Goal: Browse casually

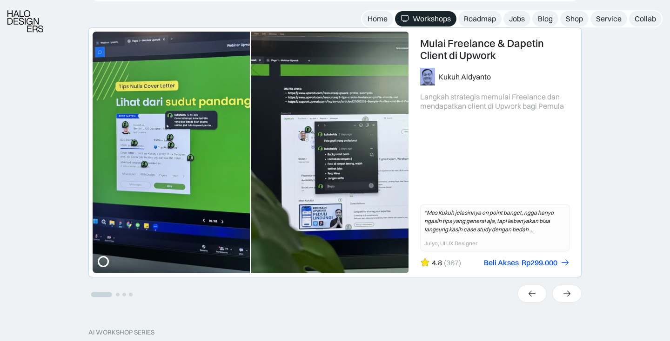
scroll to position [432, 0]
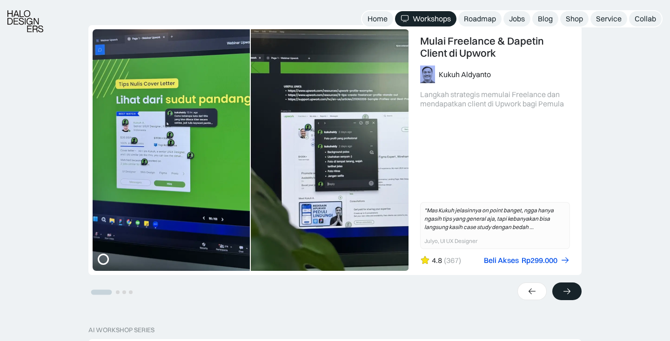
click at [563, 296] on icon at bounding box center [567, 291] width 10 height 9
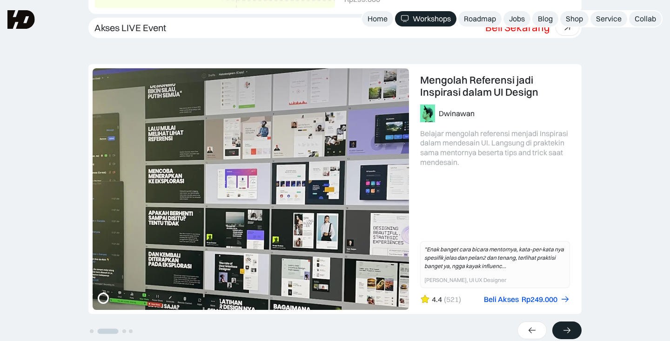
scroll to position [412, 0]
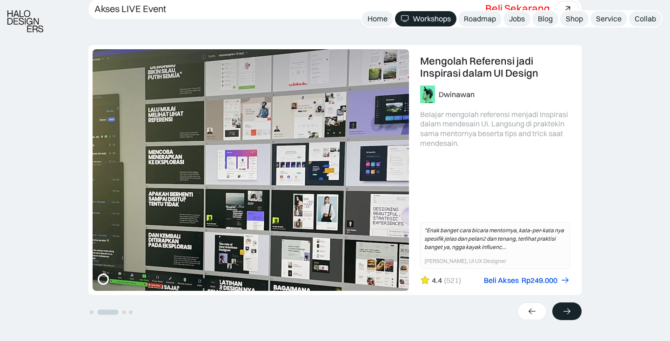
click at [567, 309] on icon at bounding box center [567, 311] width 10 height 9
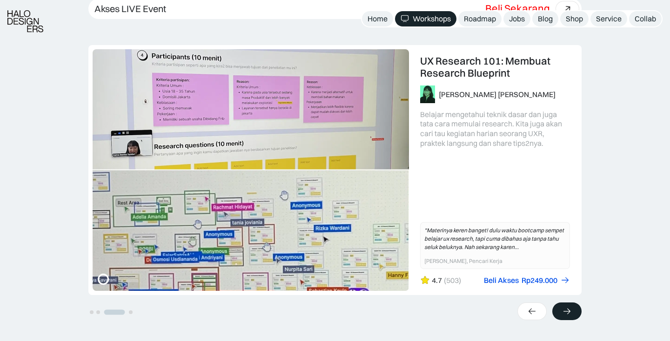
click at [567, 309] on icon at bounding box center [567, 311] width 10 height 9
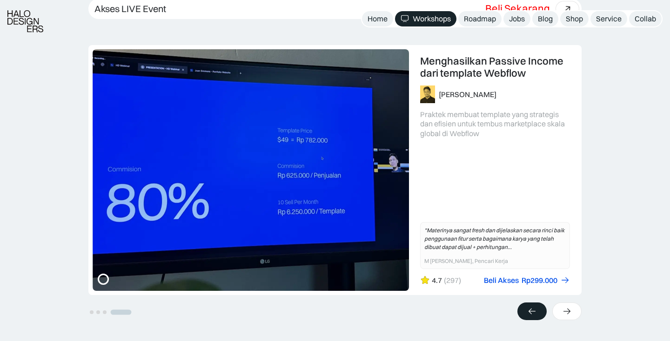
click at [537, 308] on div at bounding box center [531, 312] width 29 height 18
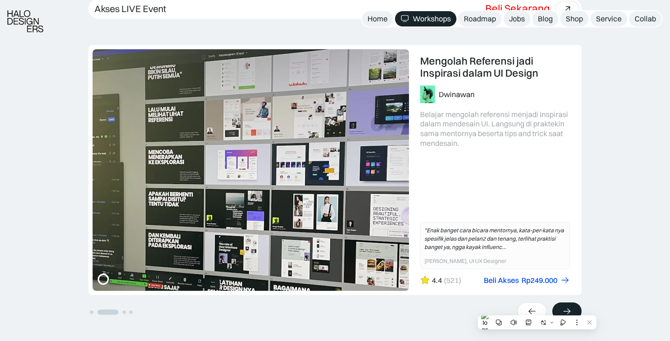
click at [568, 309] on icon at bounding box center [567, 311] width 10 height 9
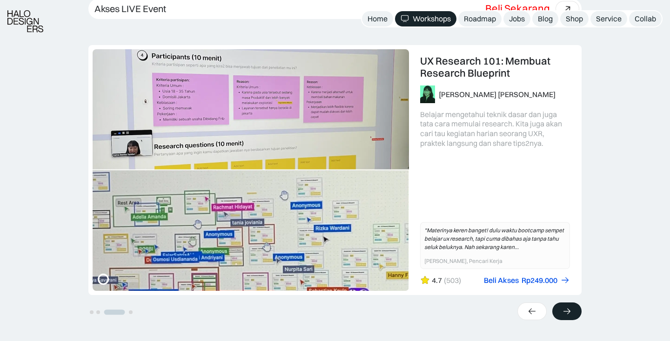
click at [568, 309] on icon at bounding box center [566, 311] width 7 height 6
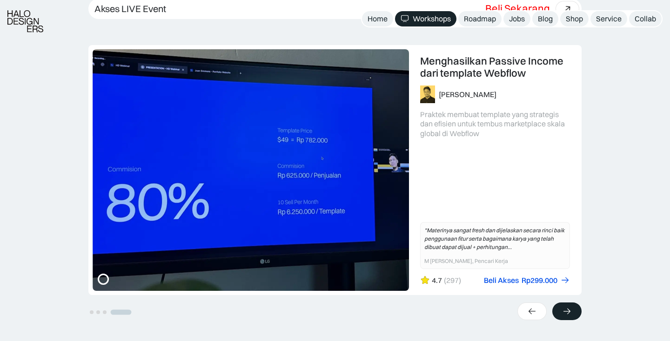
click at [568, 309] on icon at bounding box center [566, 311] width 7 height 6
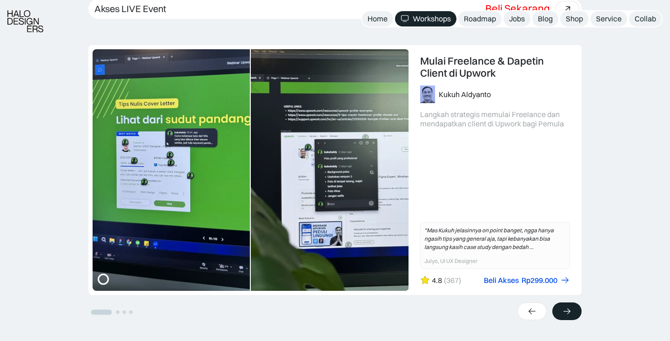
click at [568, 309] on icon at bounding box center [566, 311] width 7 height 6
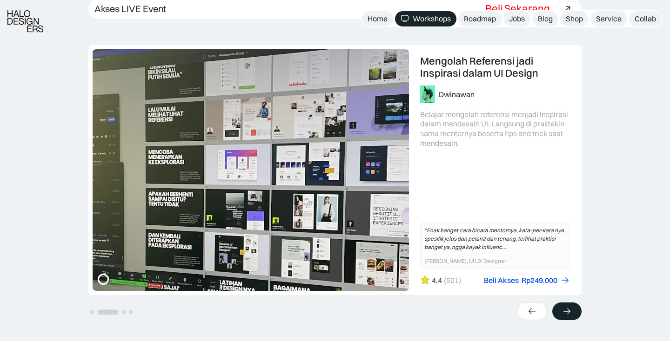
click at [568, 309] on icon at bounding box center [566, 311] width 7 height 6
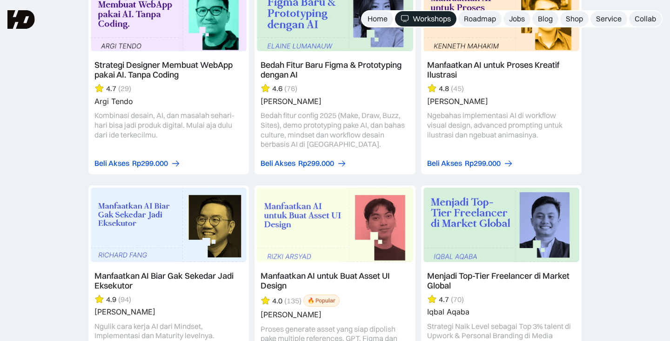
scroll to position [1354, 0]
